Goal: Information Seeking & Learning: Find specific page/section

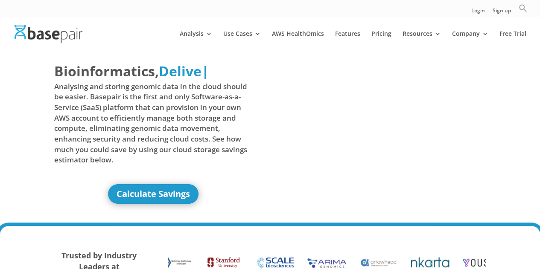
click at [522, 6] on icon "Search" at bounding box center [523, 8] width 9 height 9
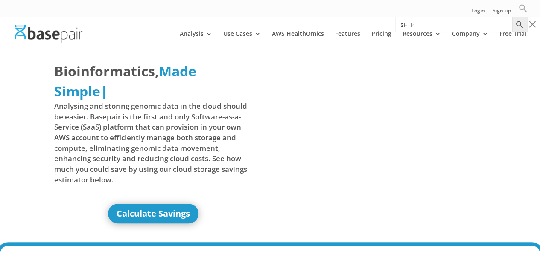
type input "sFTP"
click at [512, 17] on button "Search Button" at bounding box center [519, 24] width 15 height 15
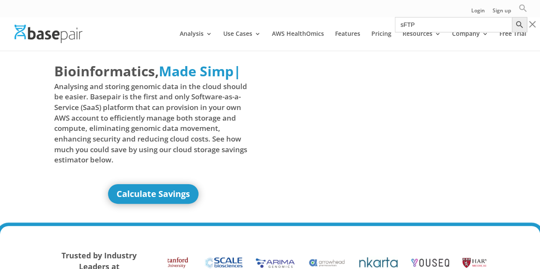
click at [512, 17] on button "Search Button" at bounding box center [519, 24] width 15 height 15
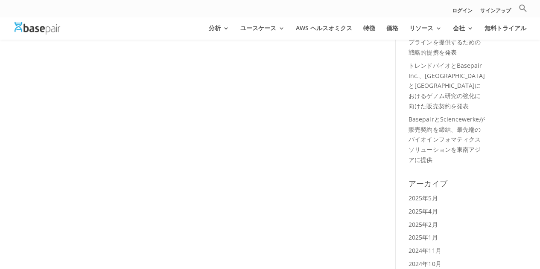
scroll to position [170, 0]
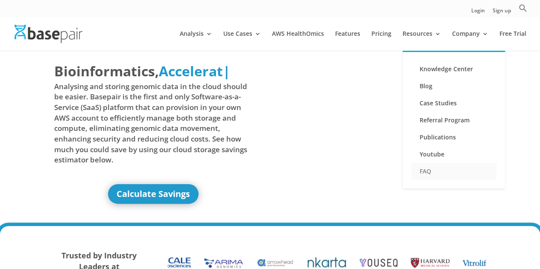
click at [423, 173] on link "FAQ" at bounding box center [453, 171] width 85 height 17
